Goal: Navigation & Orientation: Find specific page/section

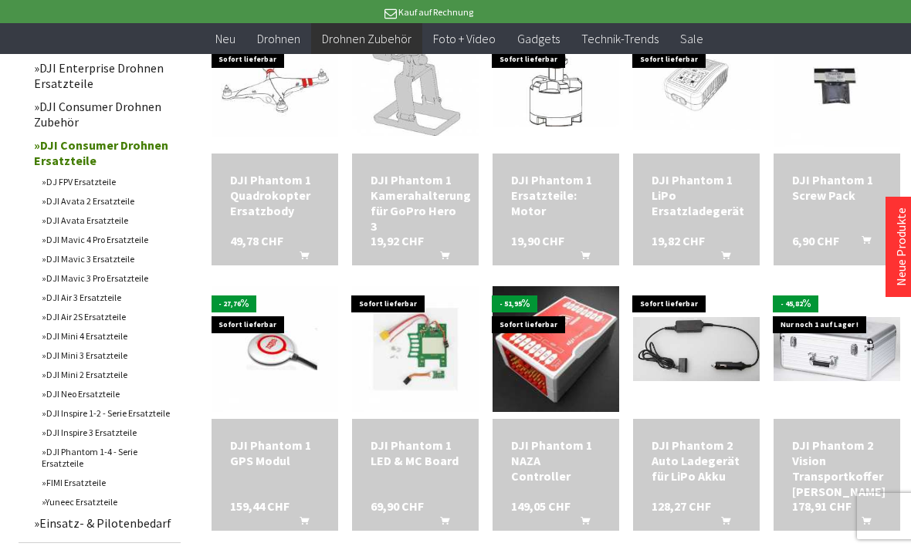
scroll to position [605, 0]
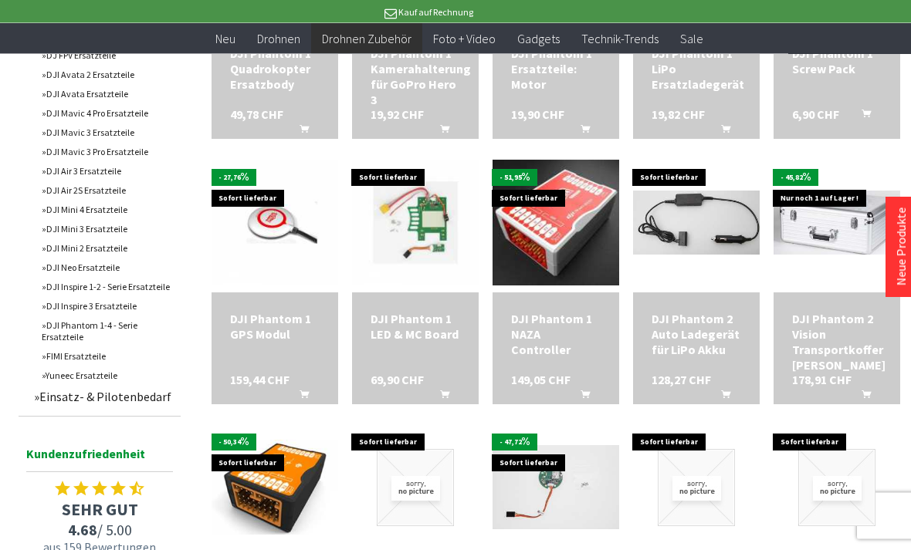
scroll to position [726, 0]
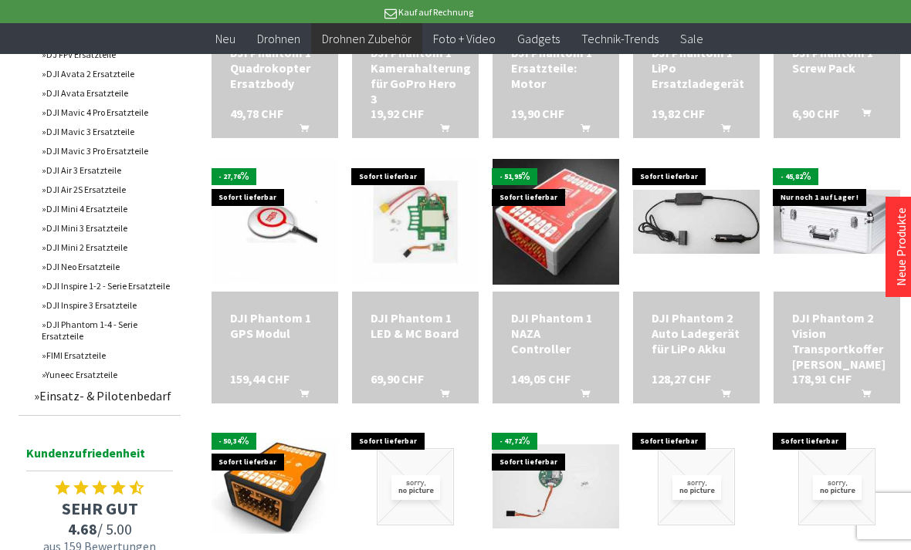
click at [98, 238] on link "DJI Mini 3 Ersatzteile" at bounding box center [107, 227] width 147 height 19
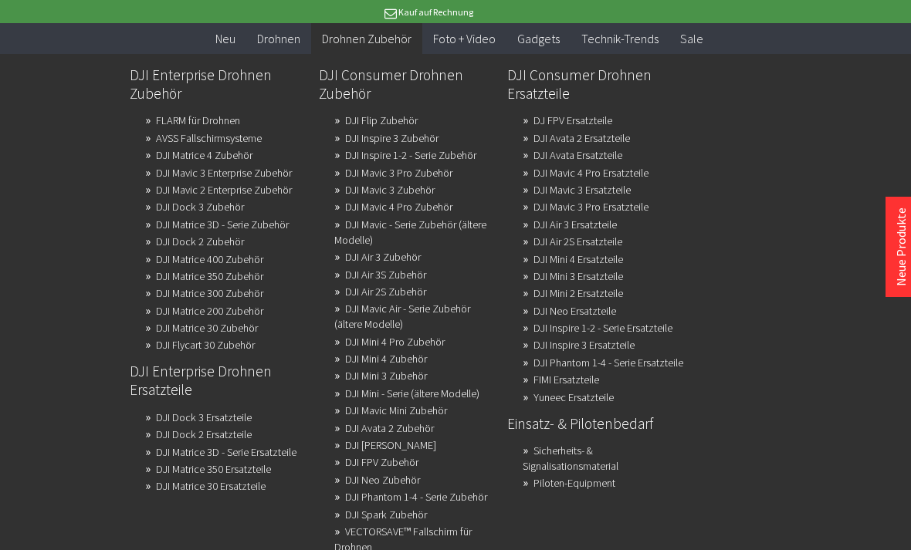
scroll to position [269, 0]
click at [618, 477] on link "Sicherheits- & Signalisationsmaterial" at bounding box center [571, 458] width 96 height 37
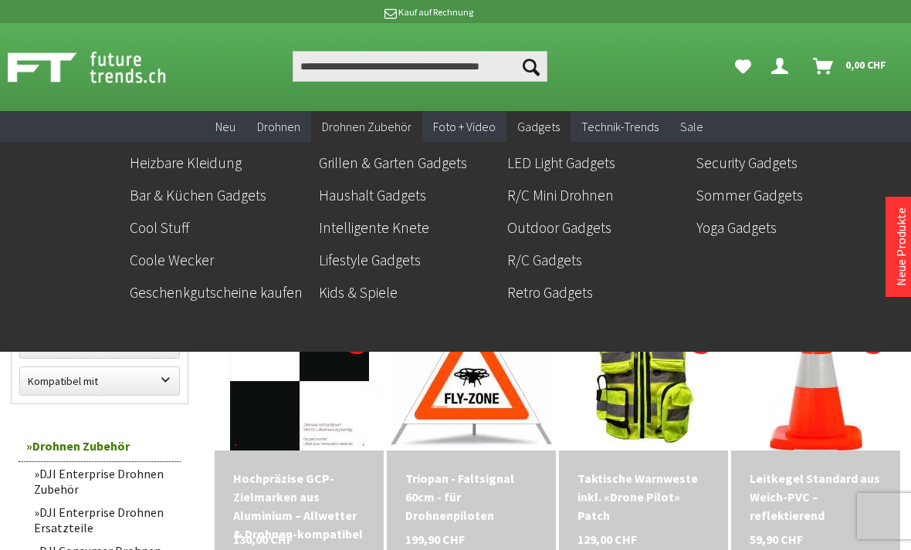
click at [578, 197] on link "R/C Mini Drohnen" at bounding box center [595, 195] width 177 height 26
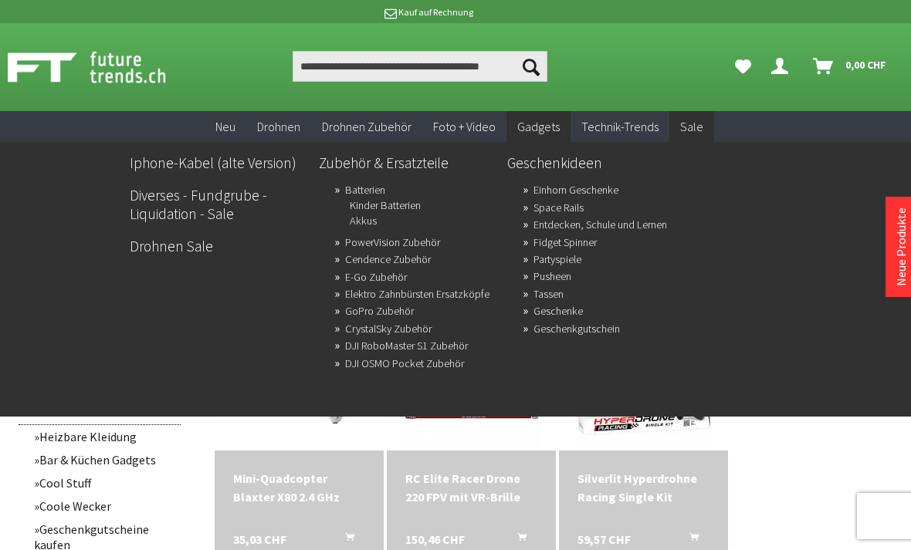
click at [183, 198] on link "Diverses - Fundgrube - Liquidation - Sale" at bounding box center [218, 204] width 177 height 45
